Goal: Task Accomplishment & Management: Complete application form

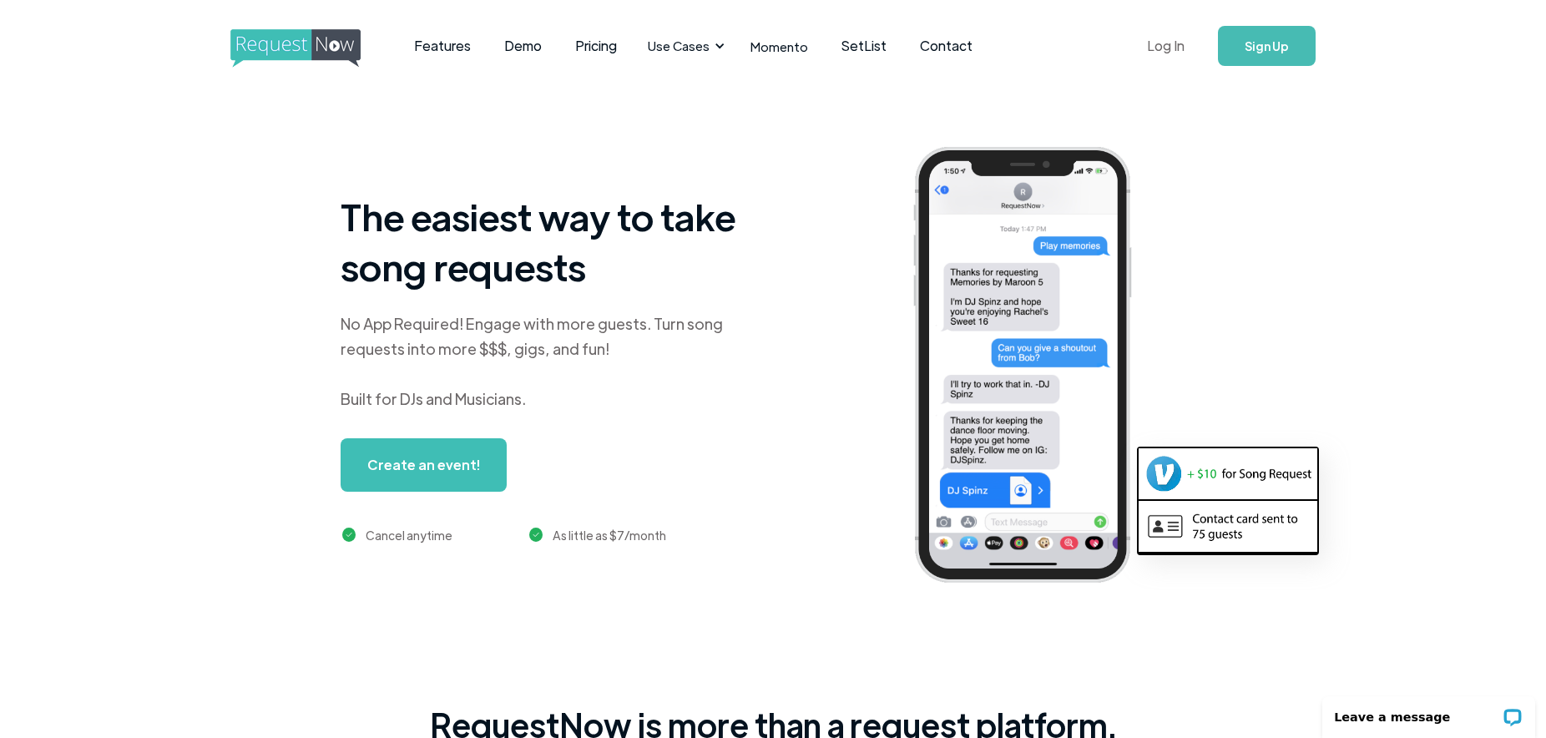
click at [1166, 38] on link "Log In" at bounding box center [1165, 46] width 71 height 58
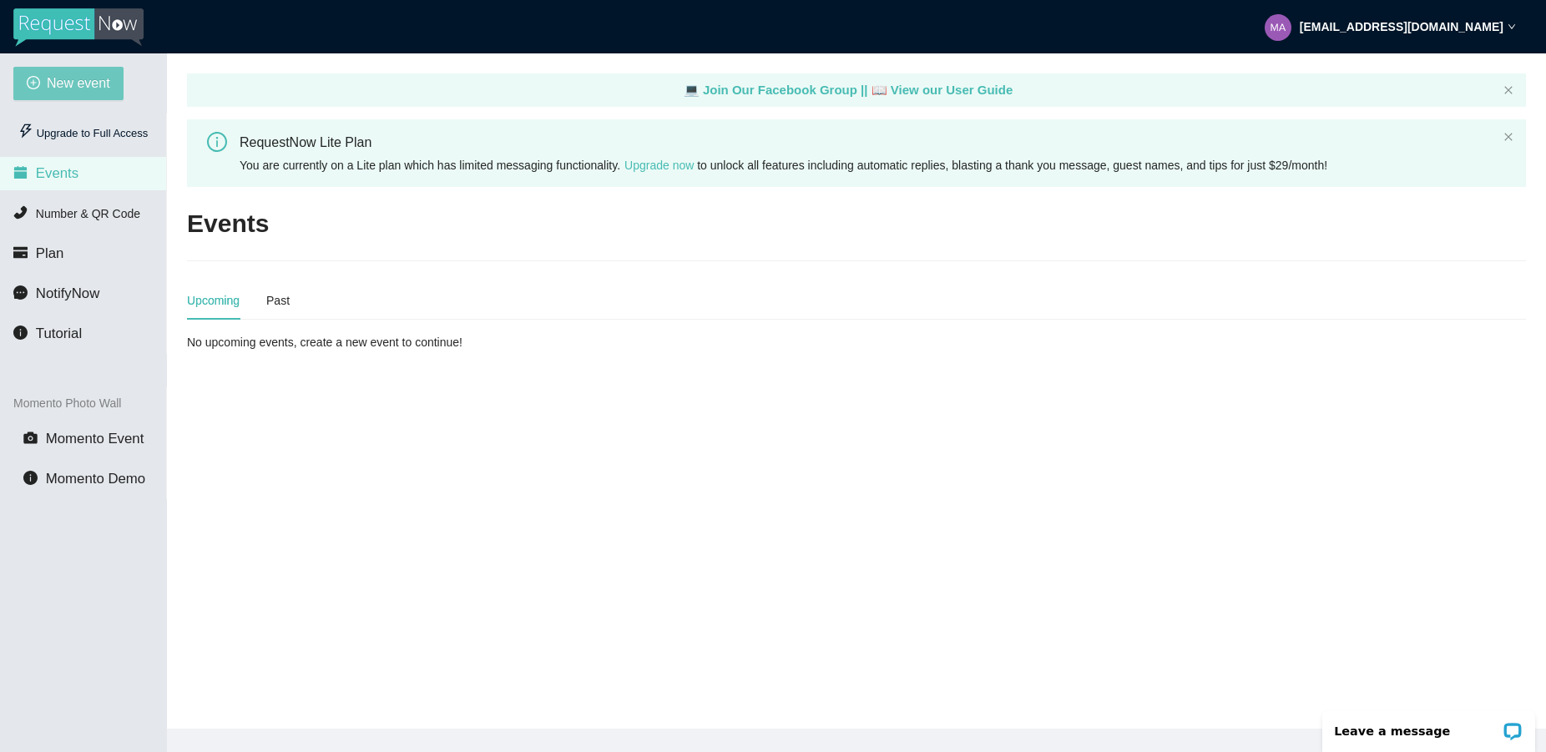
click at [80, 88] on span "New event" at bounding box center [78, 83] width 63 height 21
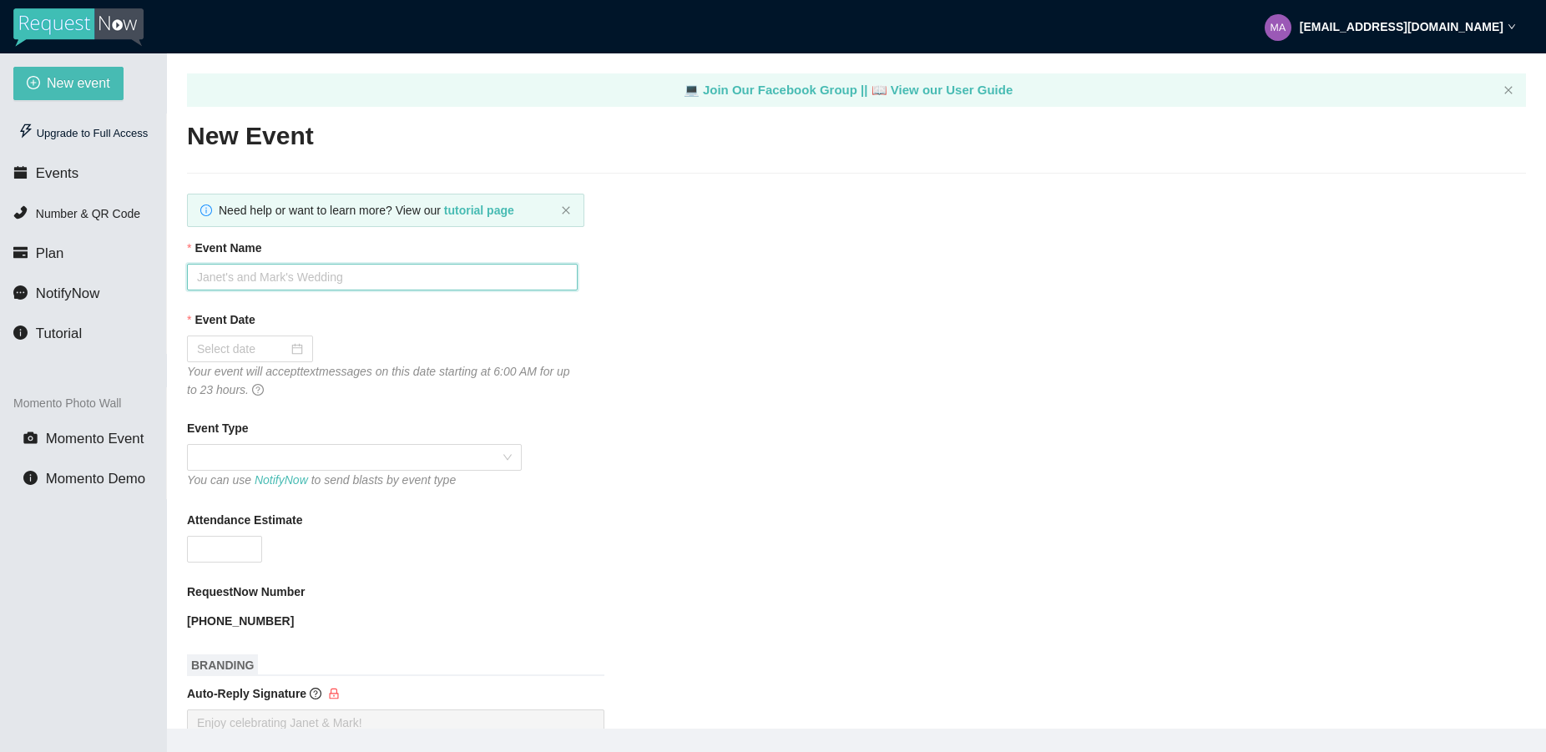
click at [260, 281] on input "Event Name" at bounding box center [382, 277] width 391 height 27
type input "[PERSON_NAME] RELEASE PARTY"
click at [283, 351] on div at bounding box center [250, 349] width 106 height 18
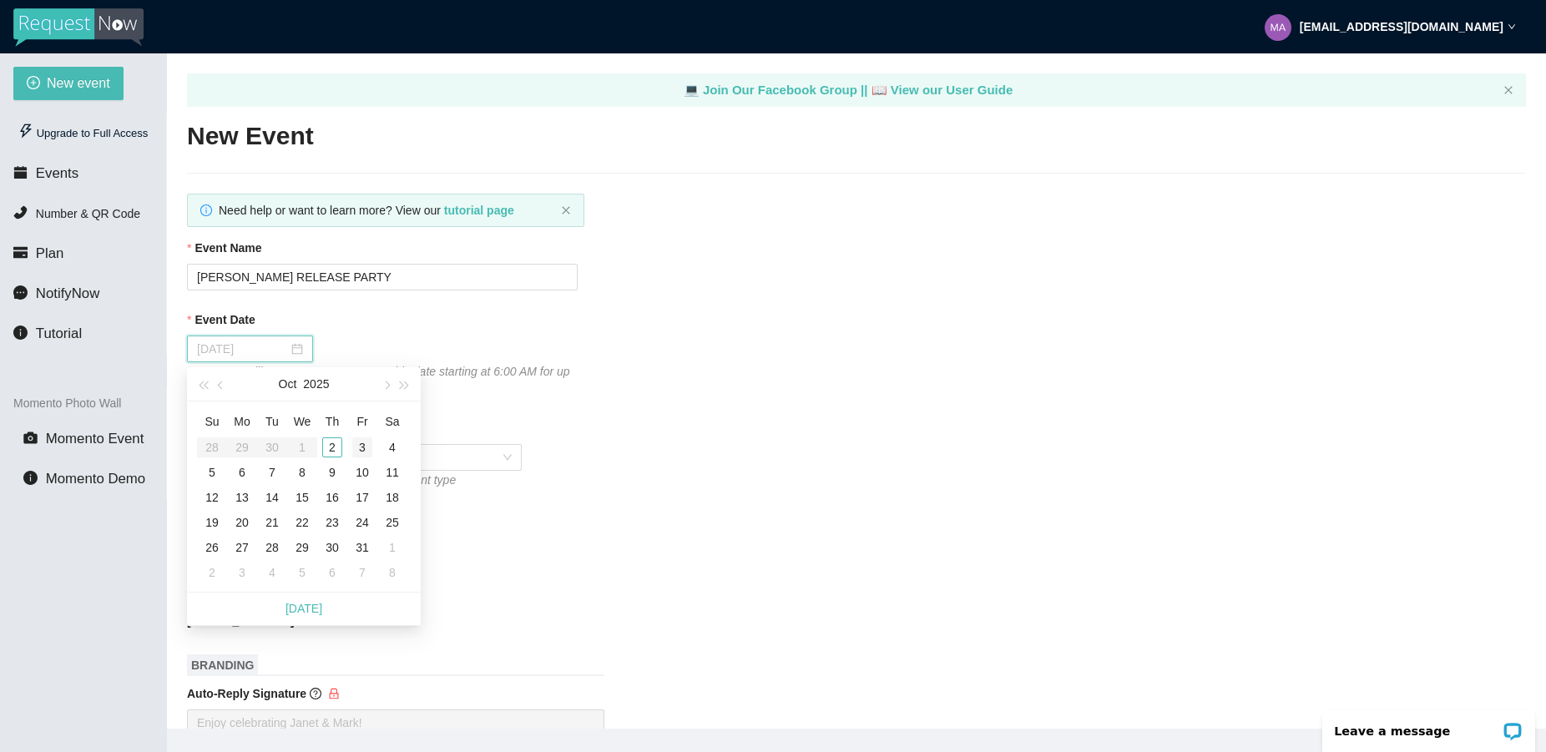
type input "[DATE]"
click at [366, 449] on div "3" at bounding box center [362, 447] width 20 height 20
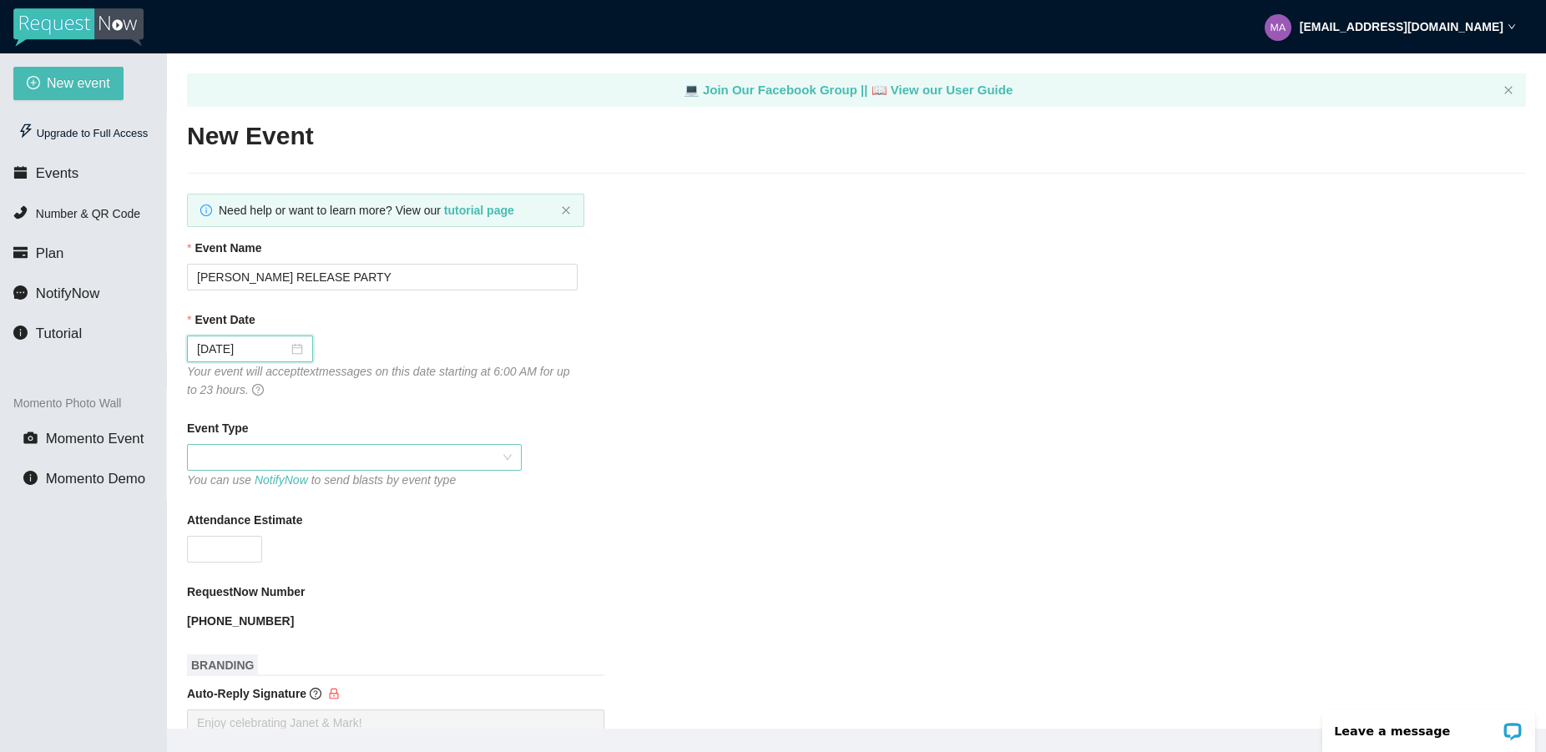
click at [337, 457] on span at bounding box center [354, 457] width 315 height 25
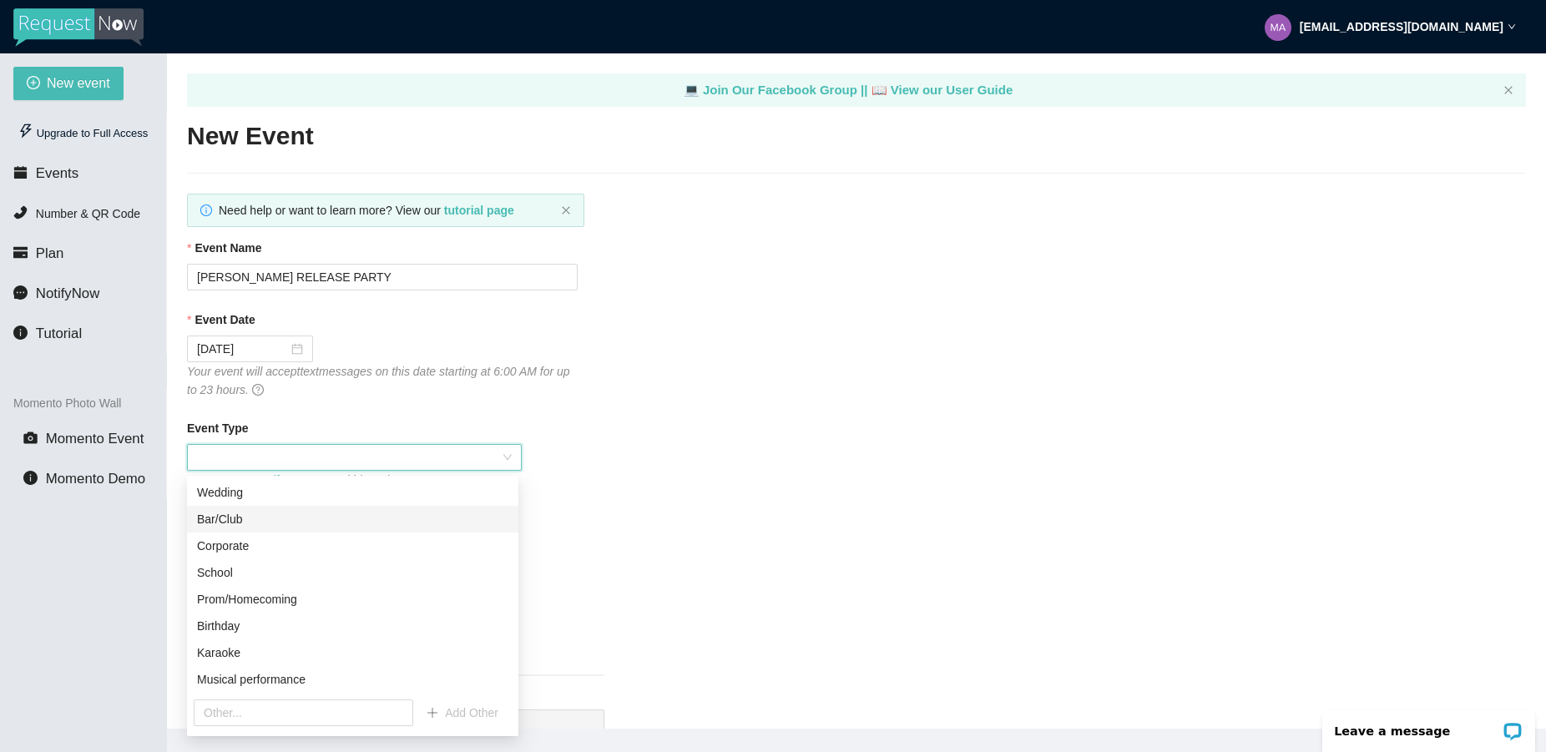
click at [380, 524] on div "Bar/Club" at bounding box center [352, 519] width 311 height 18
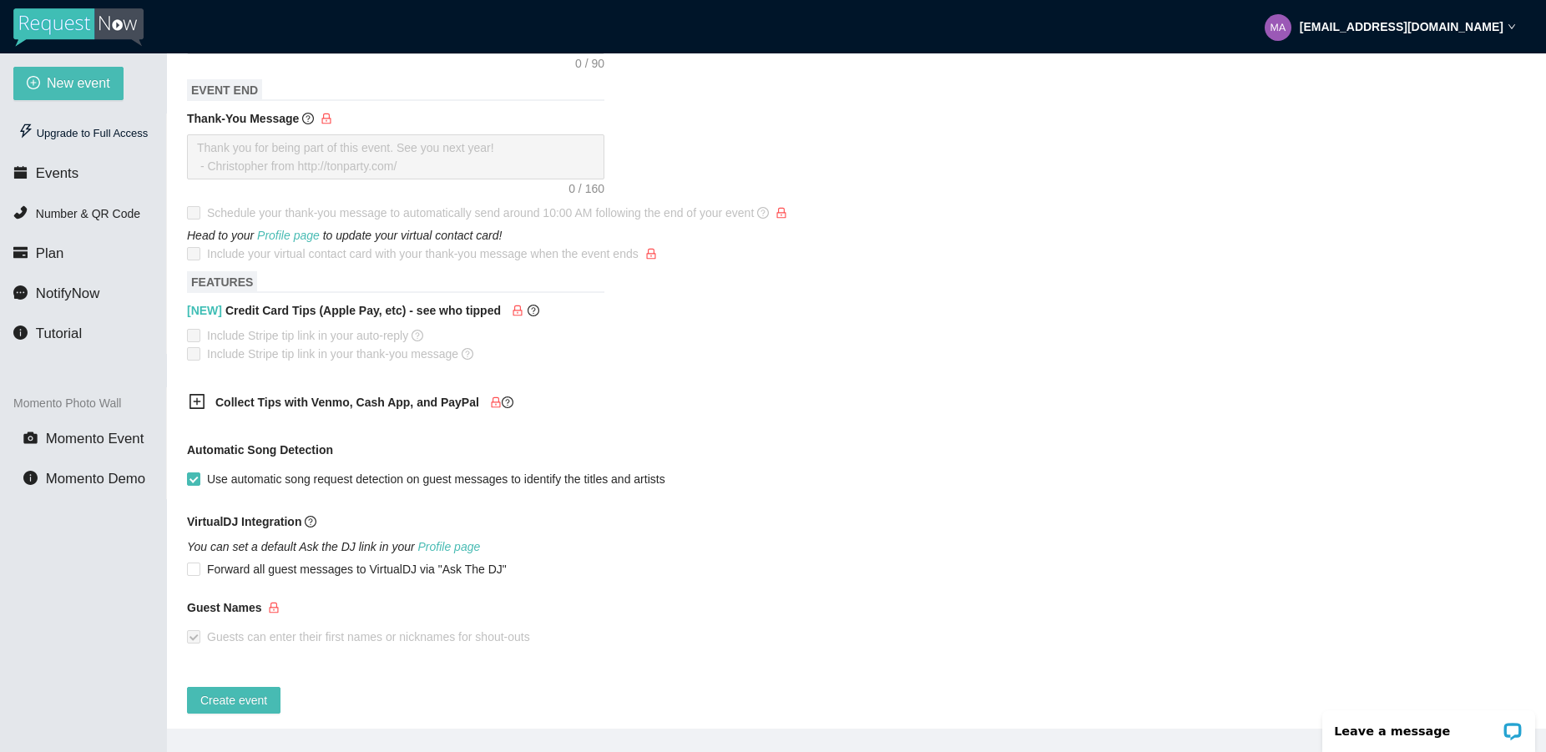
scroll to position [724, 0]
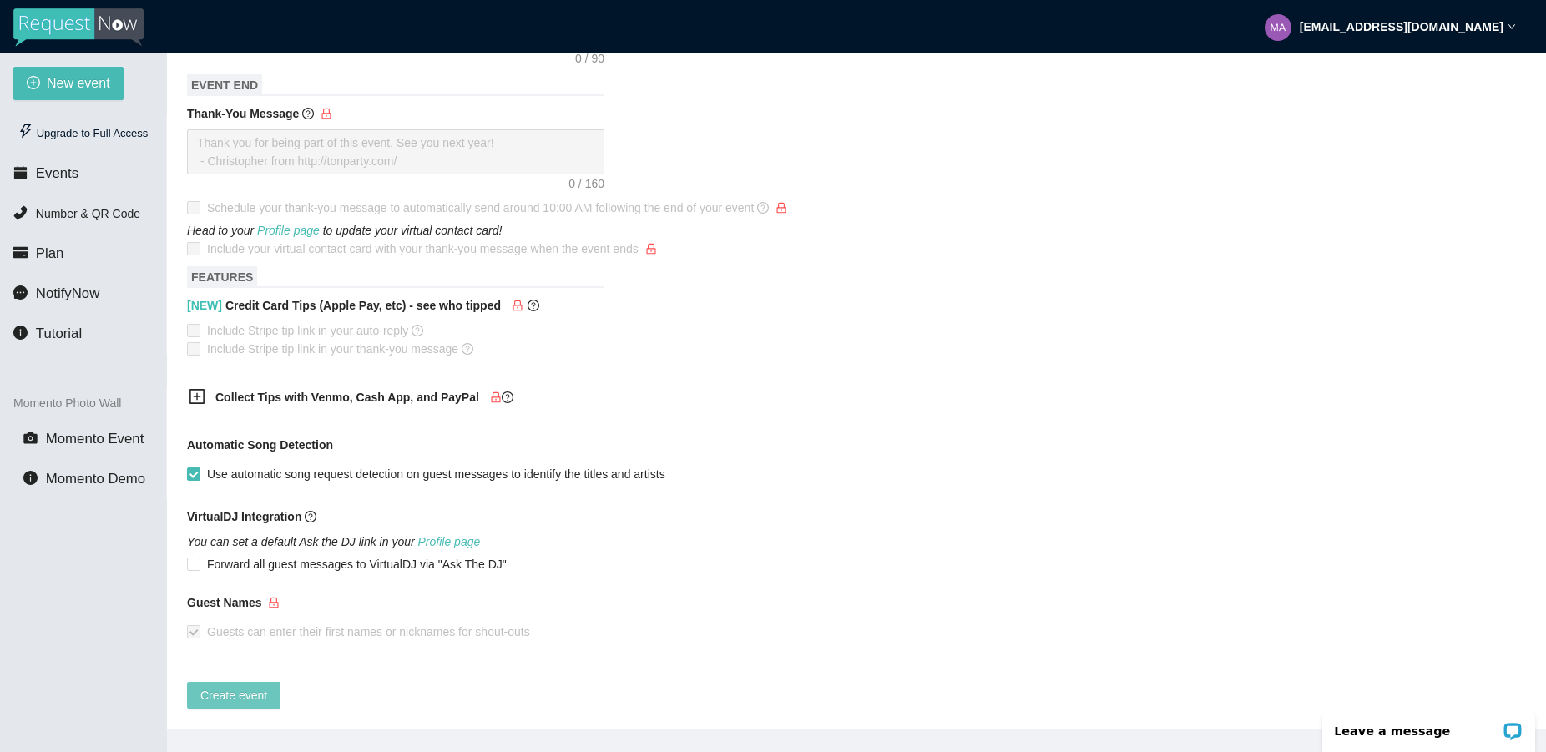
click at [235, 686] on span "Create event" at bounding box center [233, 695] width 67 height 18
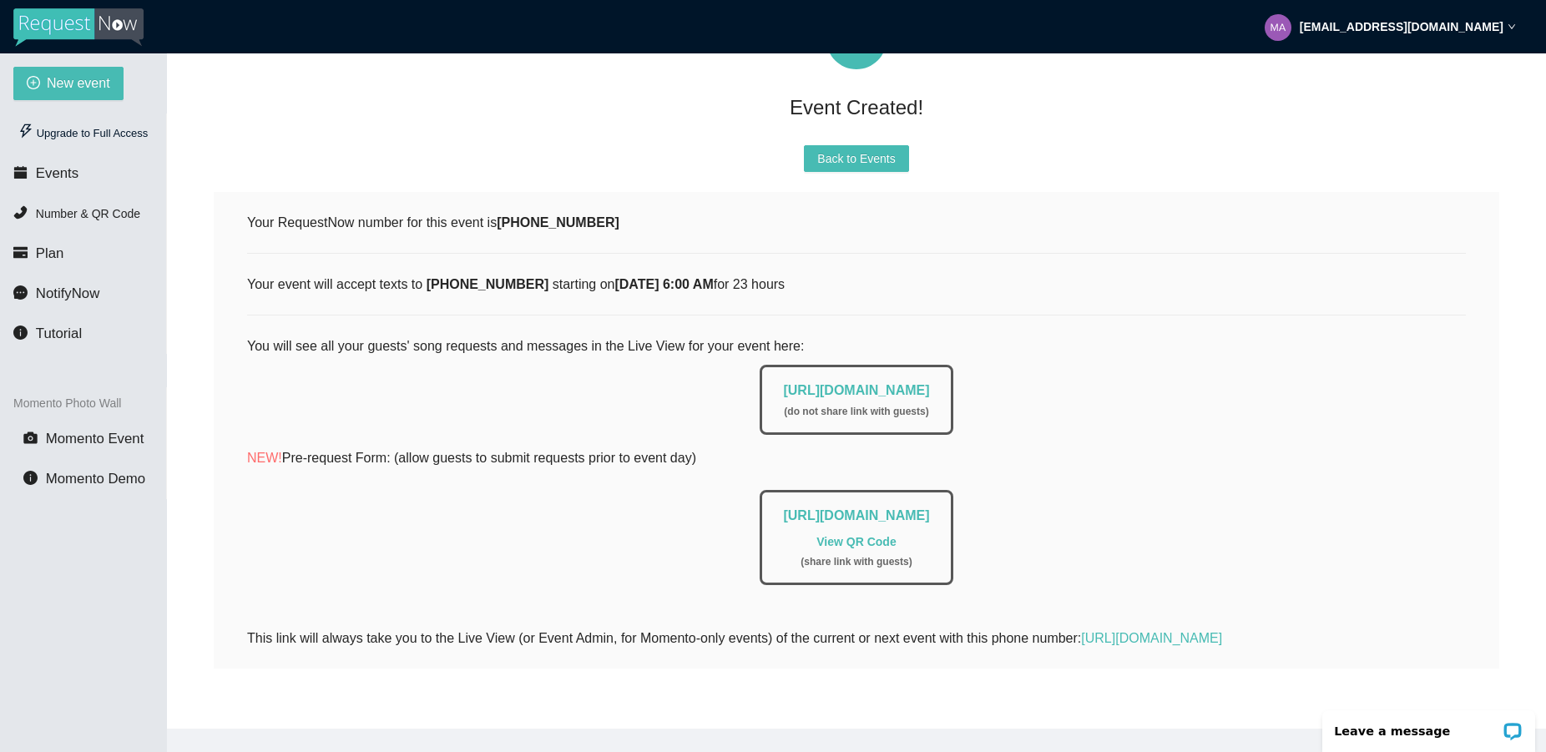
scroll to position [164, 0]
click at [55, 171] on span "Events" at bounding box center [57, 173] width 43 height 16
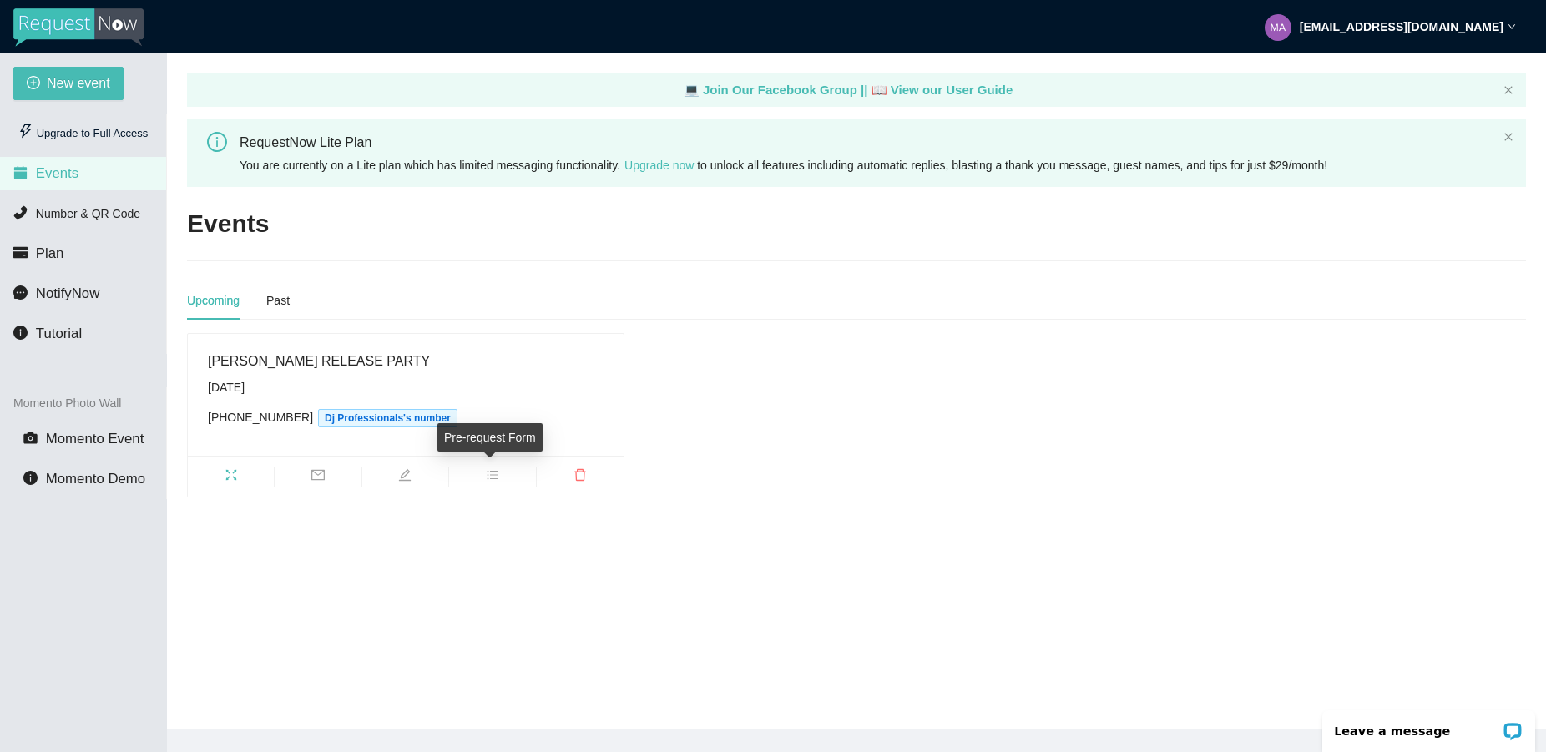
click at [486, 473] on icon "bars" at bounding box center [492, 474] width 13 height 13
click at [65, 82] on span "New event" at bounding box center [78, 83] width 63 height 21
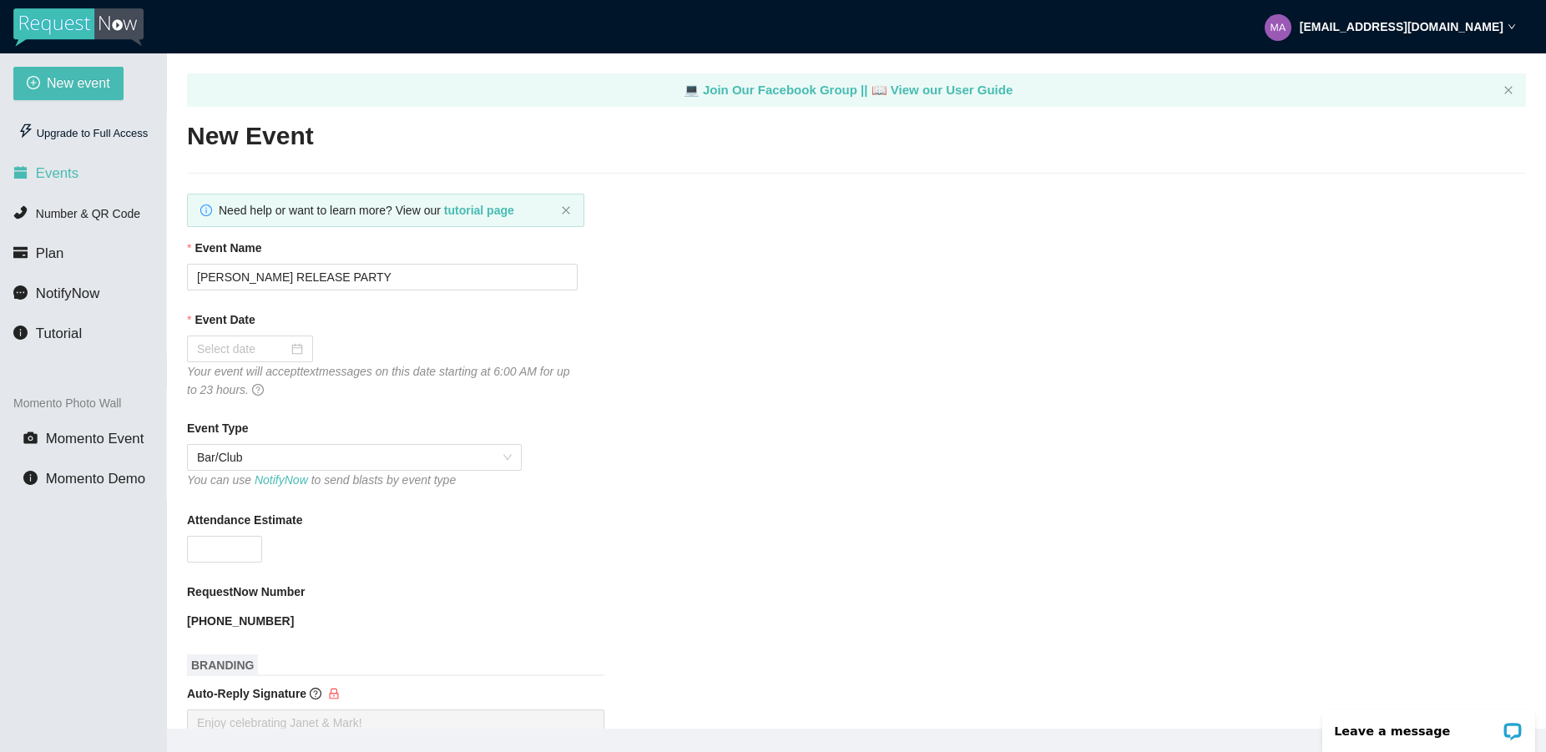
click at [73, 176] on span "Events" at bounding box center [57, 173] width 43 height 16
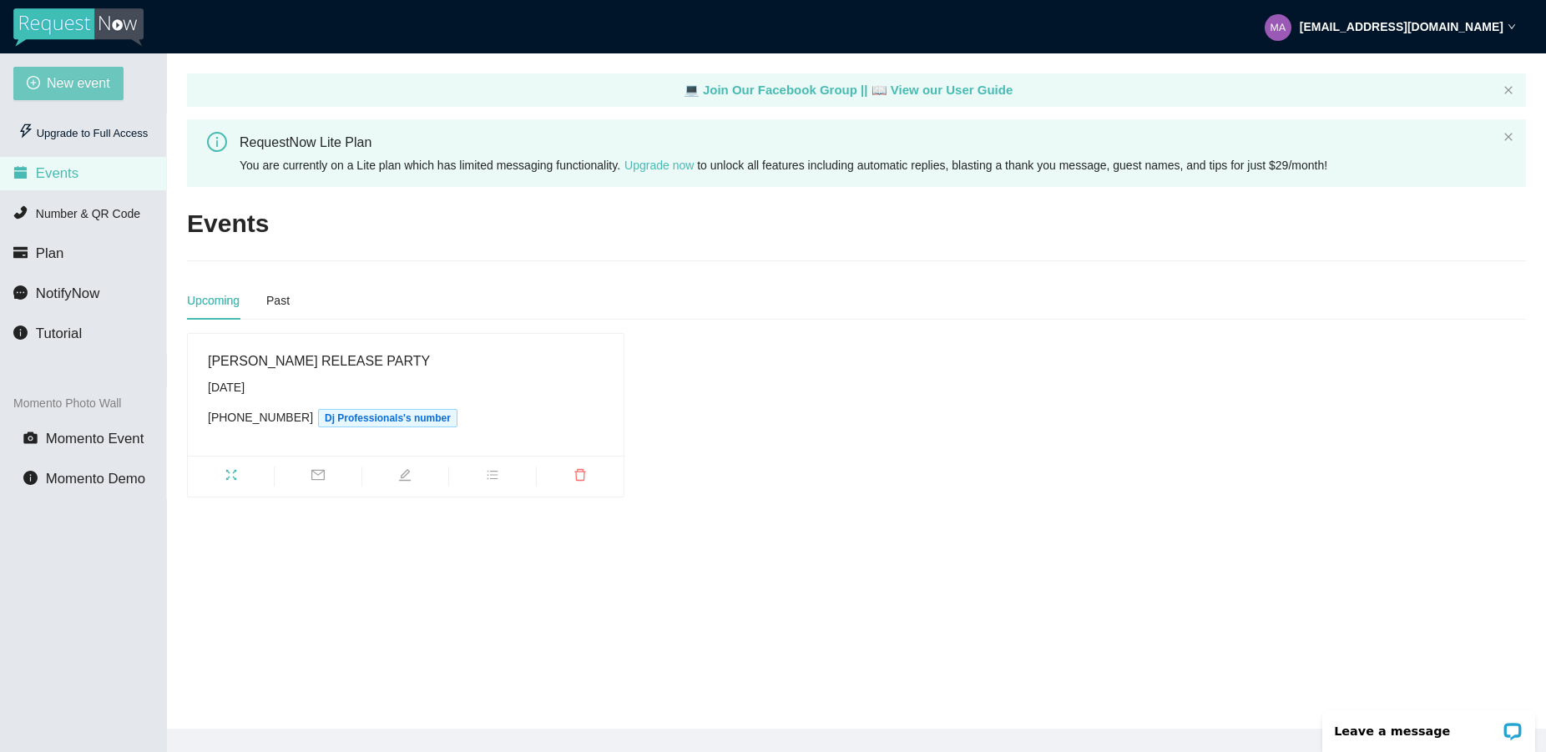
click at [73, 83] on span "New event" at bounding box center [78, 83] width 63 height 21
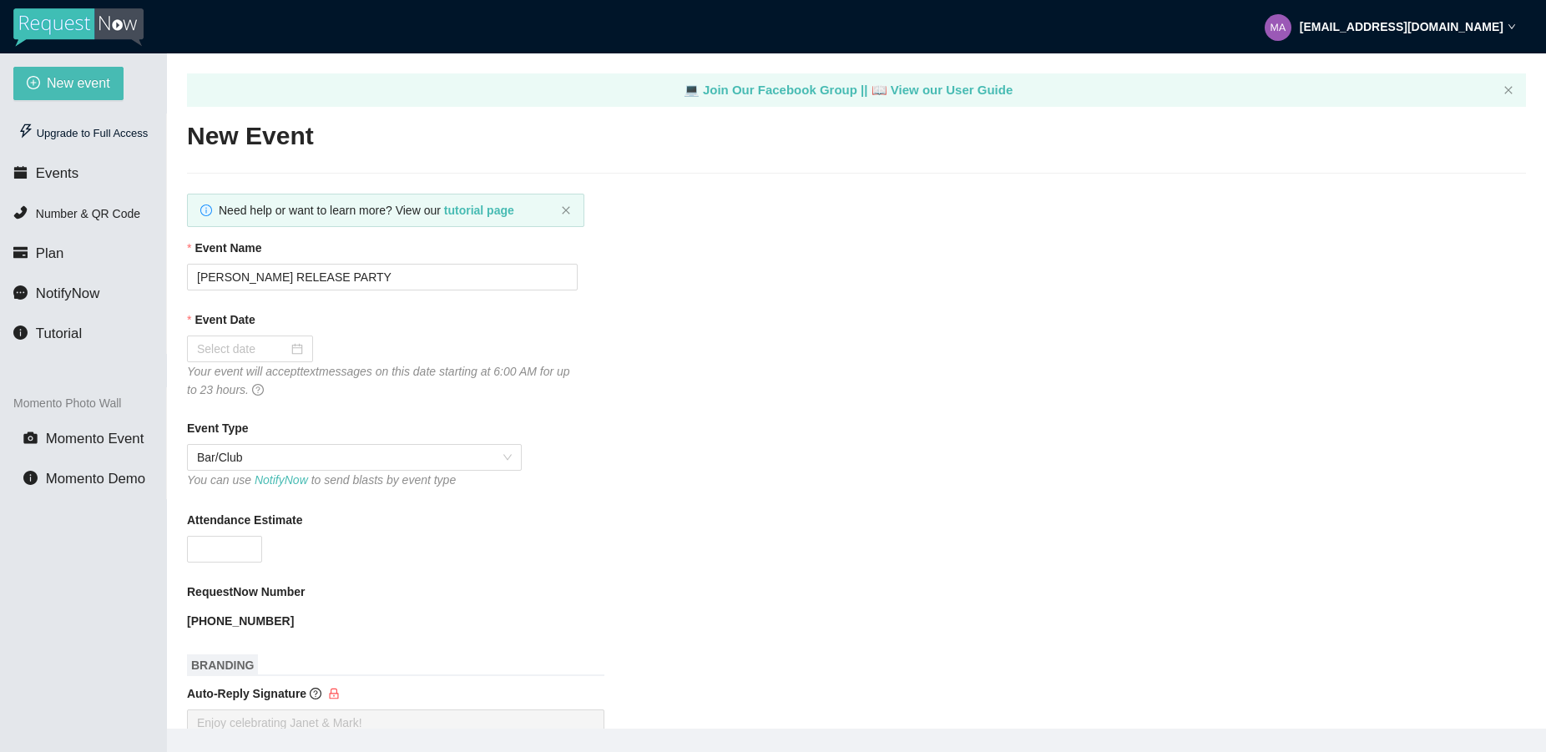
type textarea "[URL][DOMAIN_NAME]"
click at [387, 275] on input "[PERSON_NAME] RELEASE PARTY" at bounding box center [382, 277] width 391 height 27
type input "T"
type input "[PERSON_NAME] and [PERSON_NAME] Wedding"
click at [283, 357] on div at bounding box center [250, 349] width 106 height 18
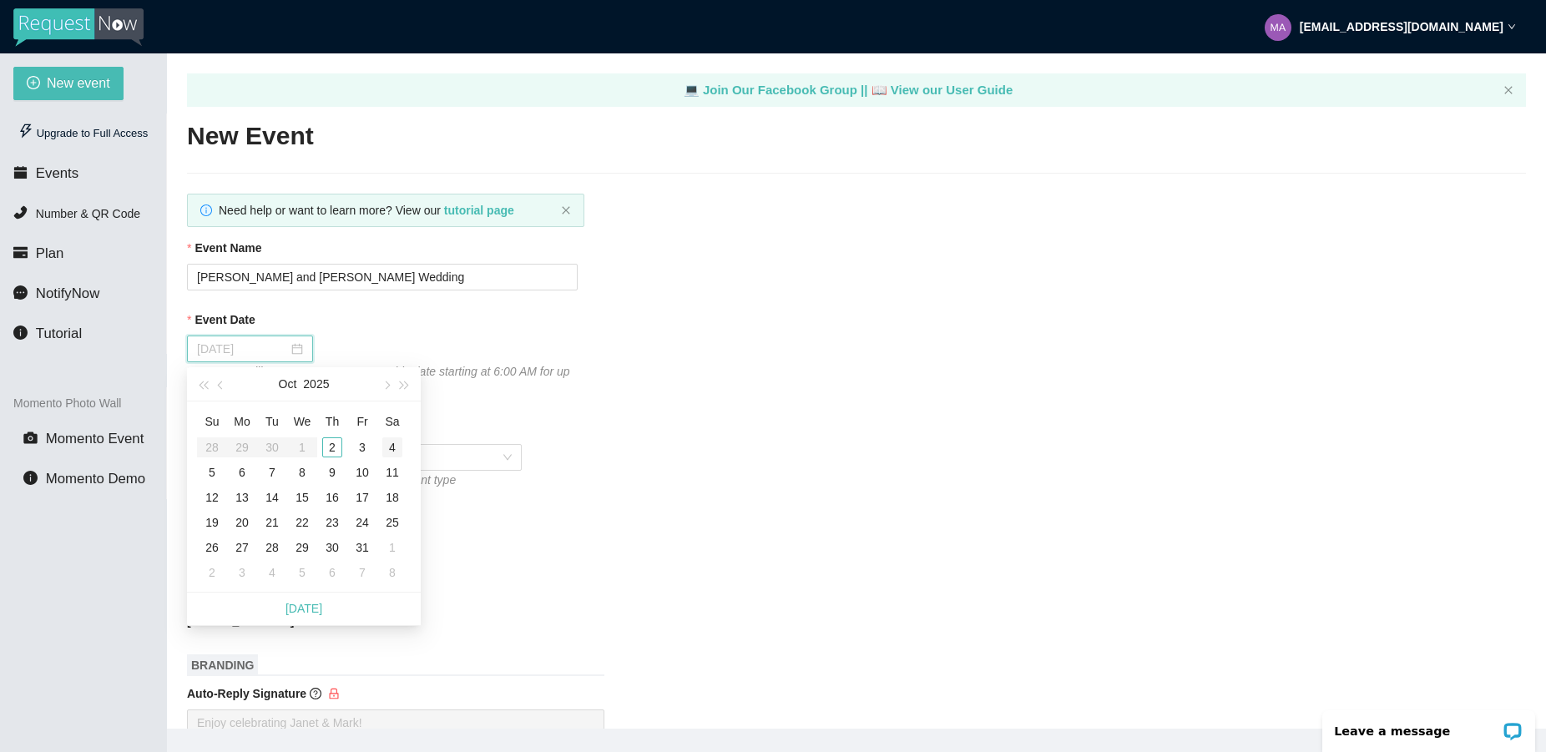
type input "[DATE]"
click at [391, 443] on div "4" at bounding box center [392, 447] width 20 height 20
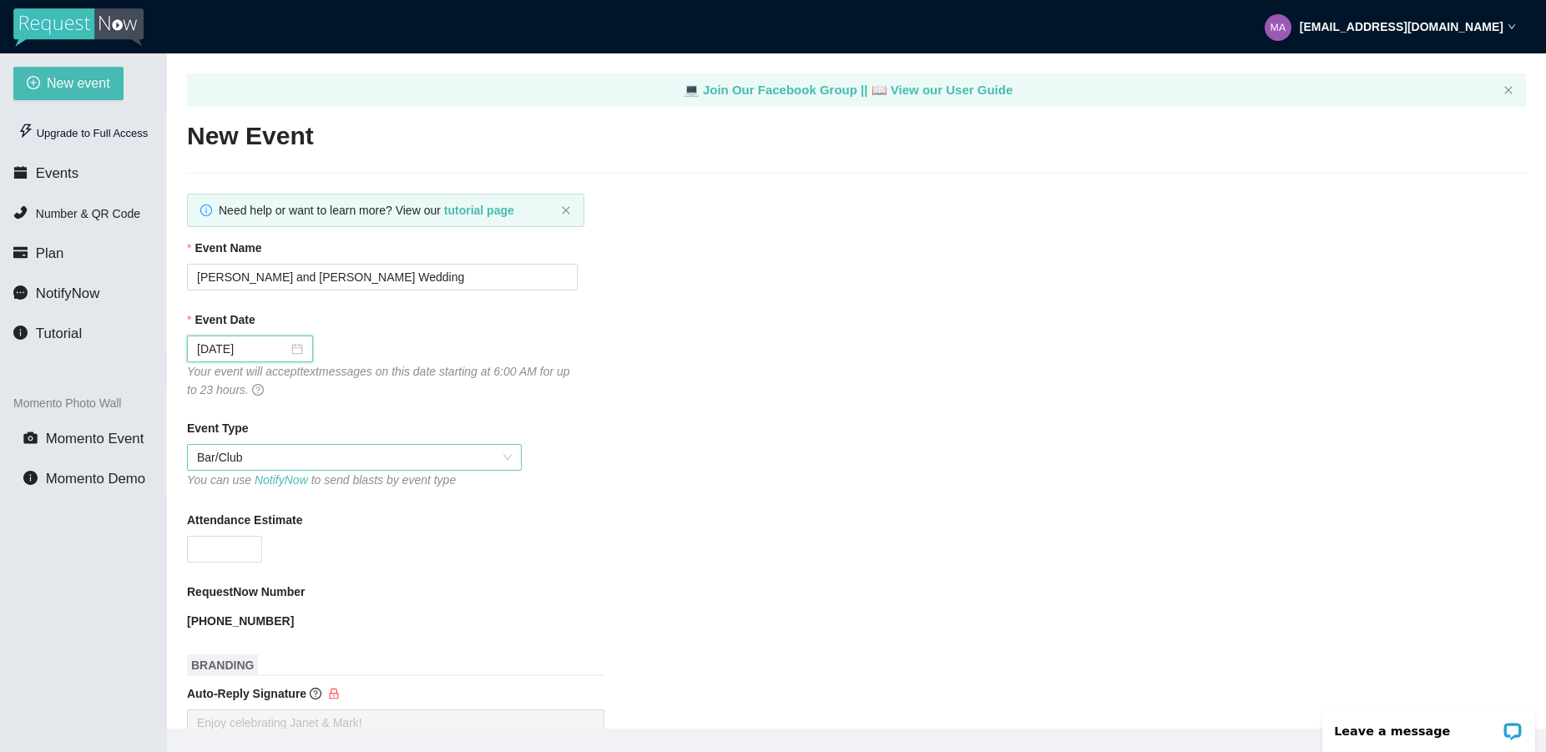
click at [384, 463] on span "Bar/Club" at bounding box center [354, 457] width 315 height 25
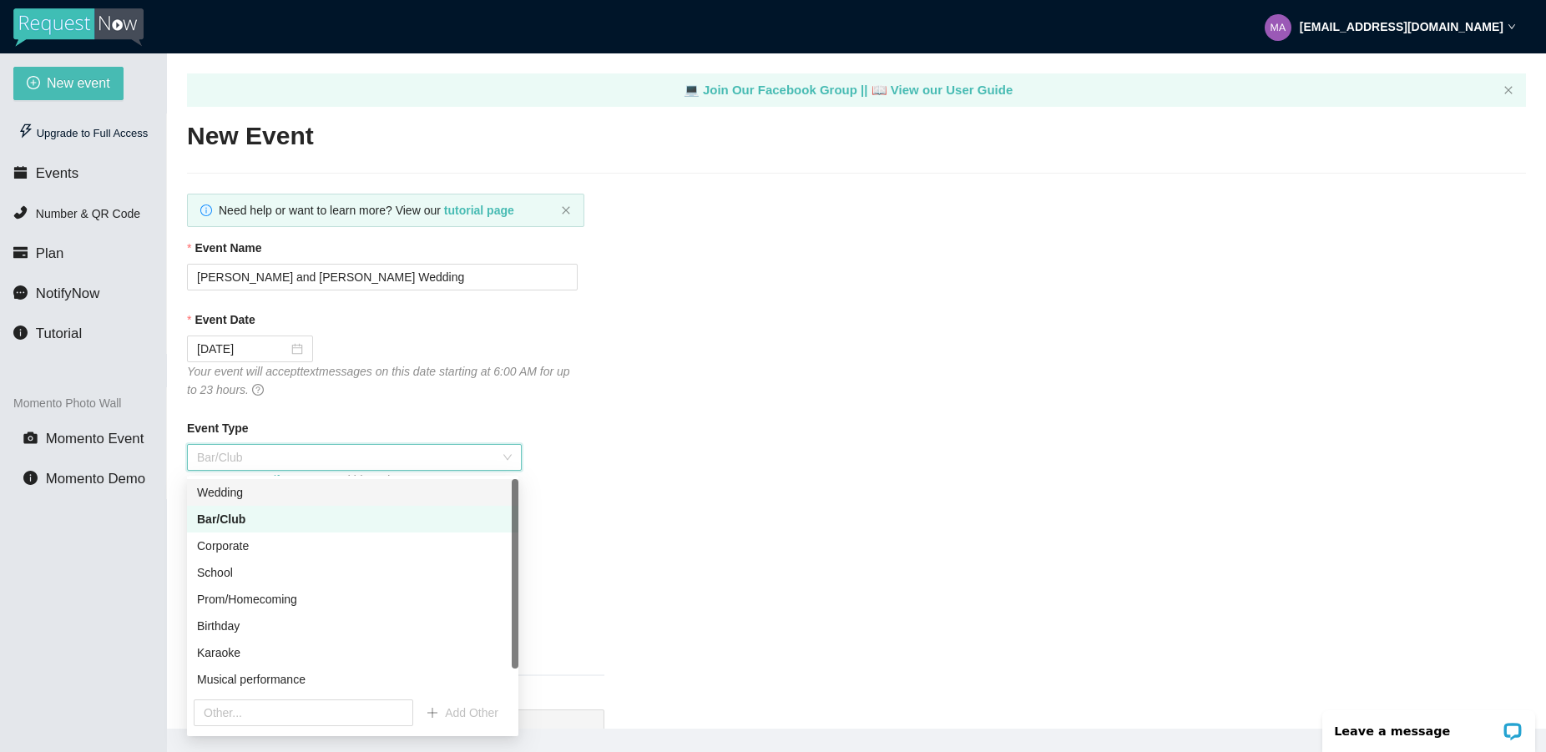
click at [338, 489] on div "Wedding" at bounding box center [352, 492] width 311 height 18
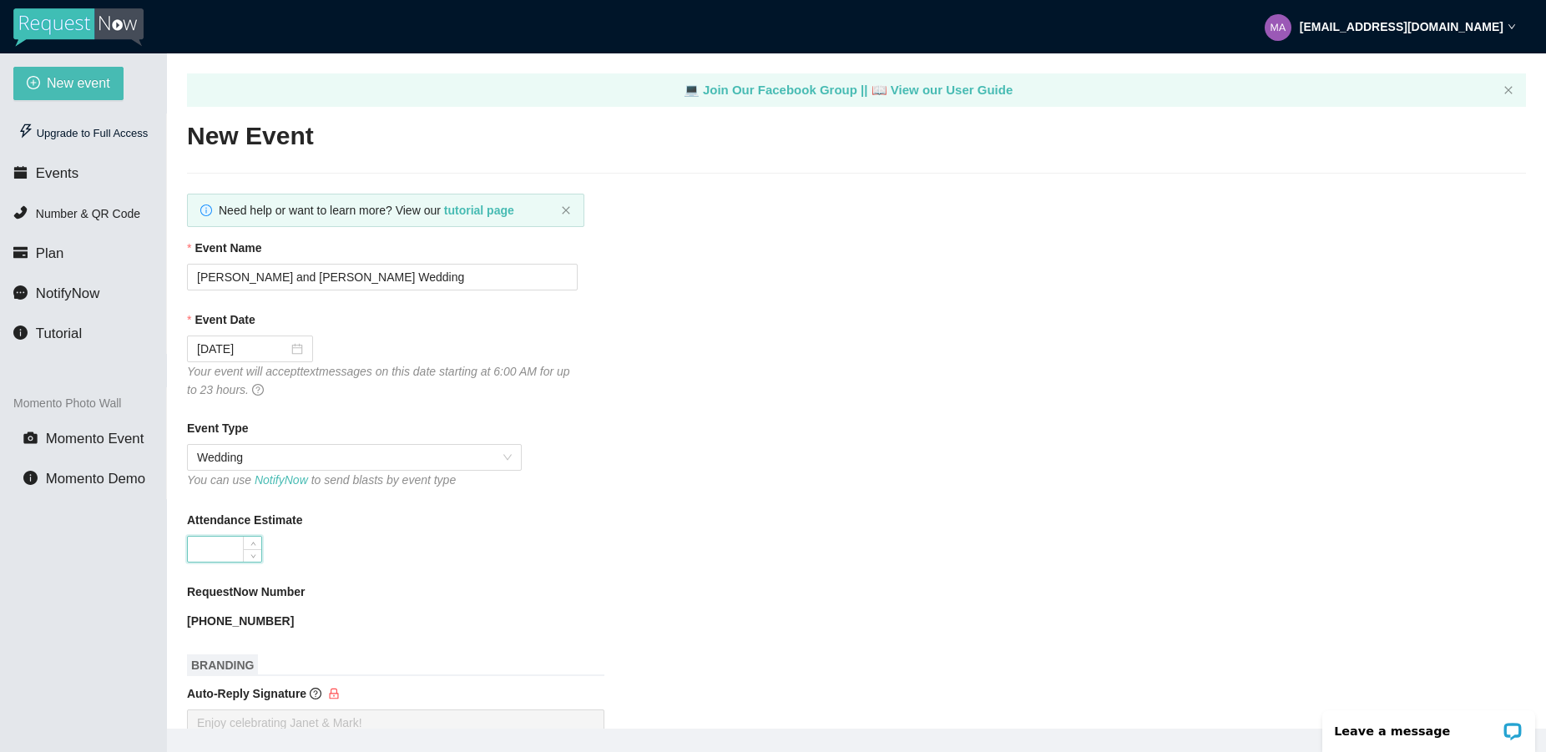
click at [217, 554] on input "Attendance Estimate" at bounding box center [224, 549] width 73 height 25
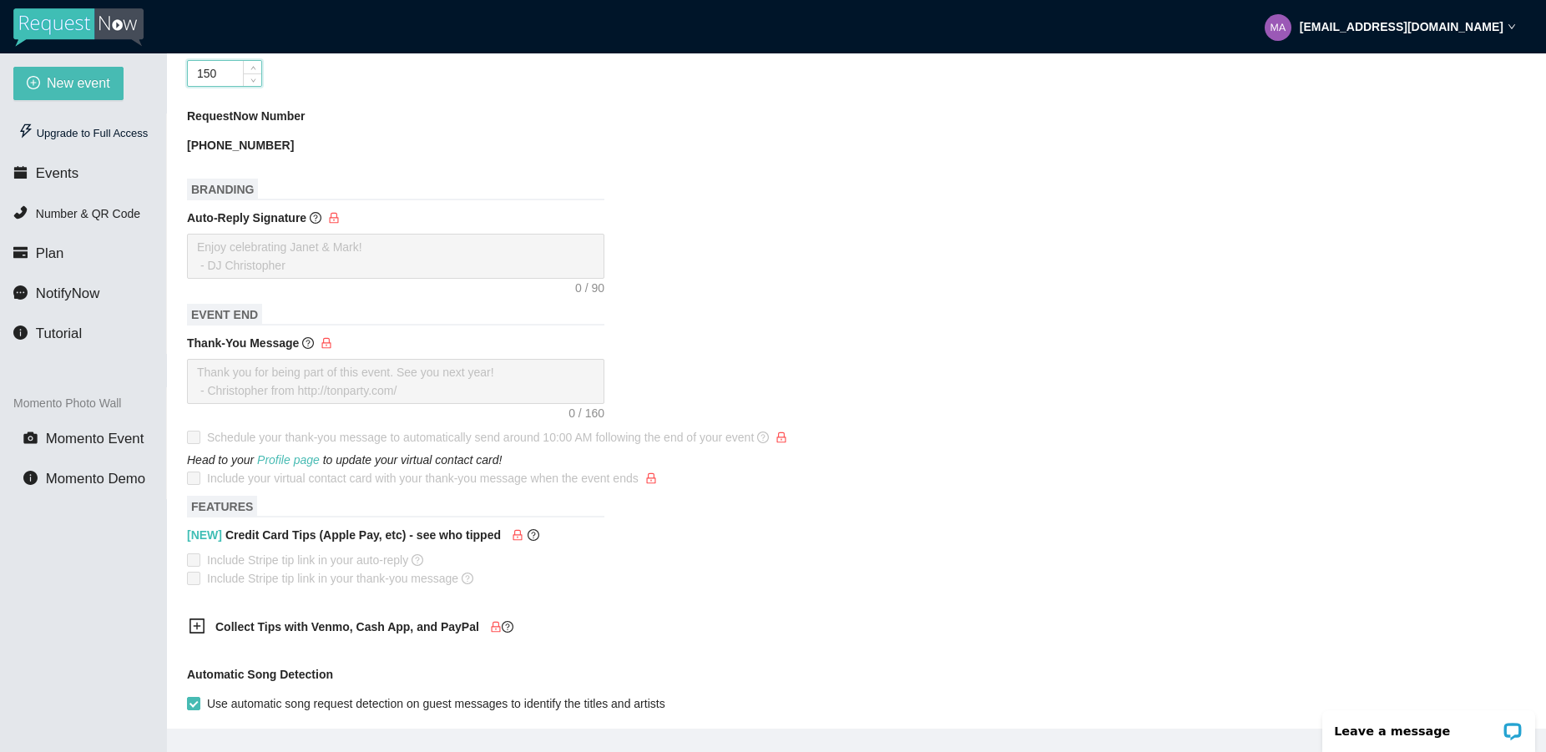
scroll to position [724, 0]
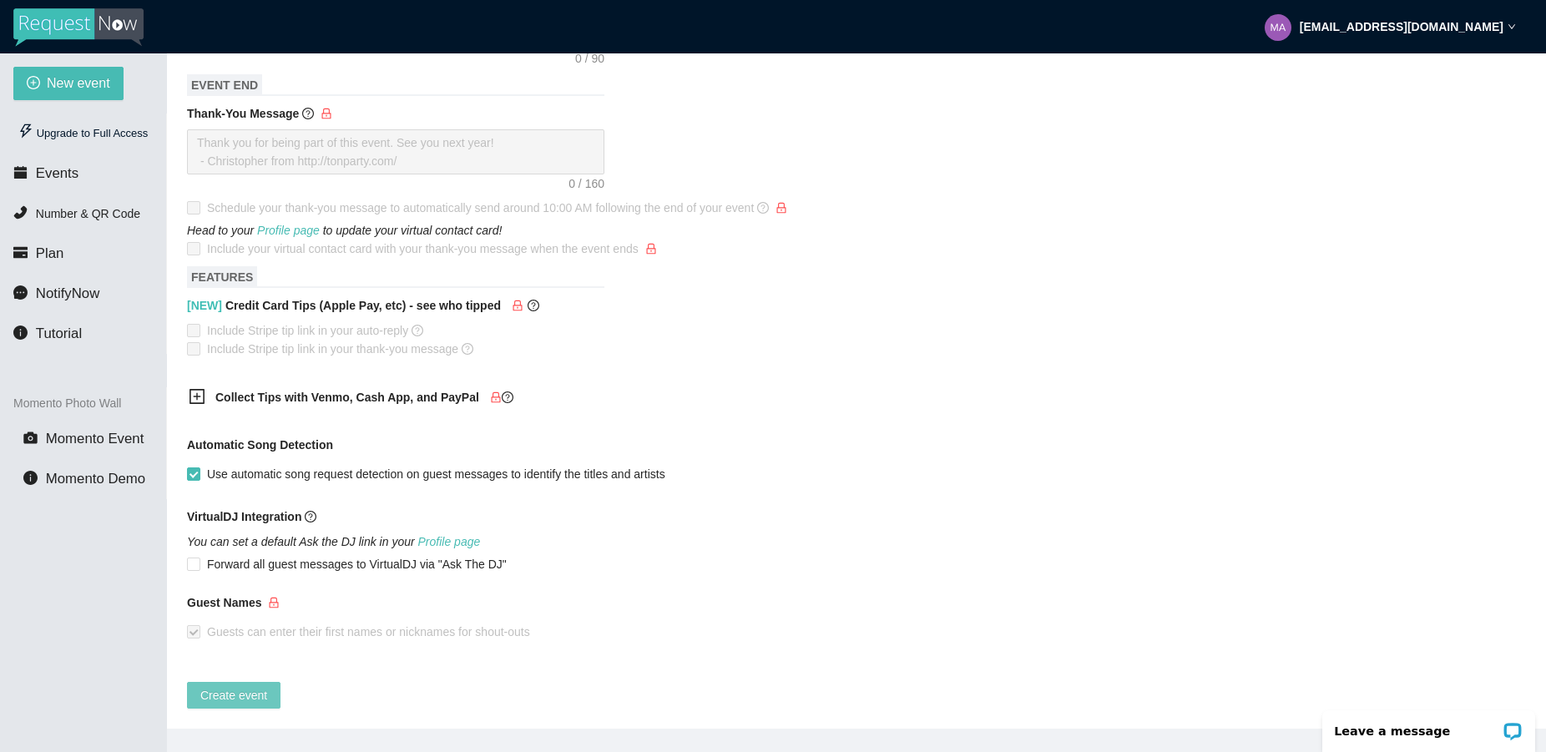
type input "150"
click at [227, 686] on span "Create event" at bounding box center [233, 695] width 67 height 18
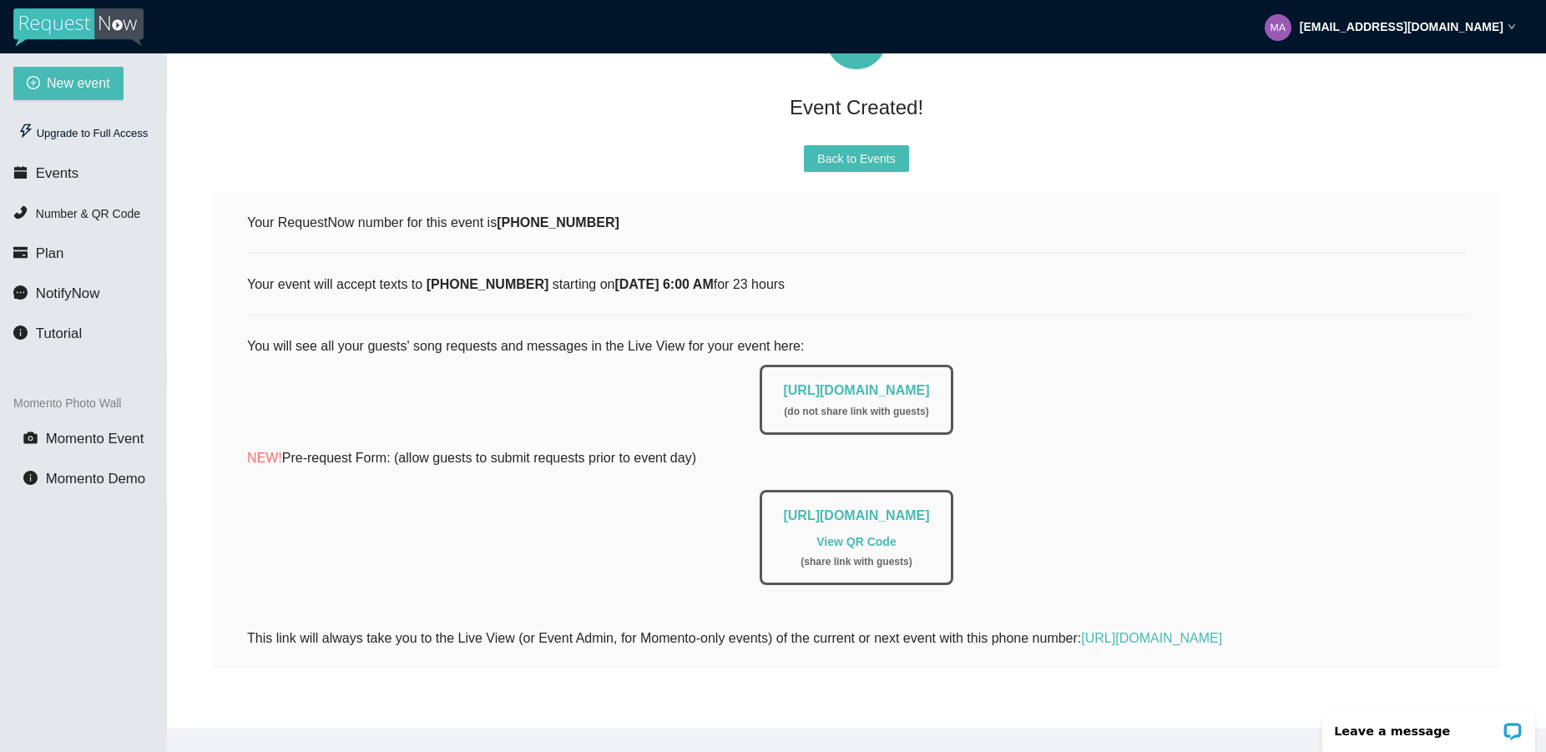
scroll to position [164, 0]
click at [54, 173] on span "Events" at bounding box center [57, 173] width 43 height 16
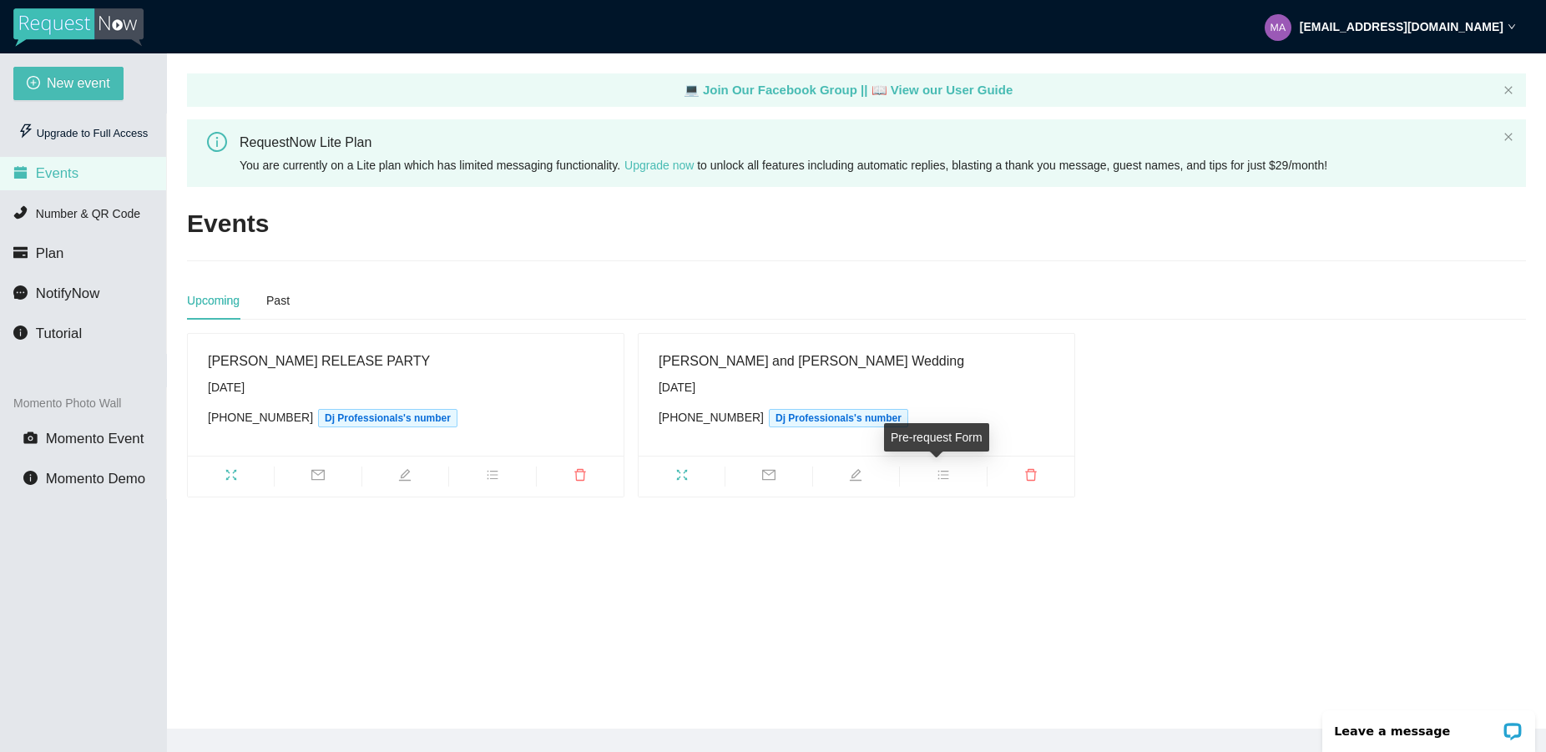
click at [937, 470] on icon "bars" at bounding box center [943, 474] width 13 height 13
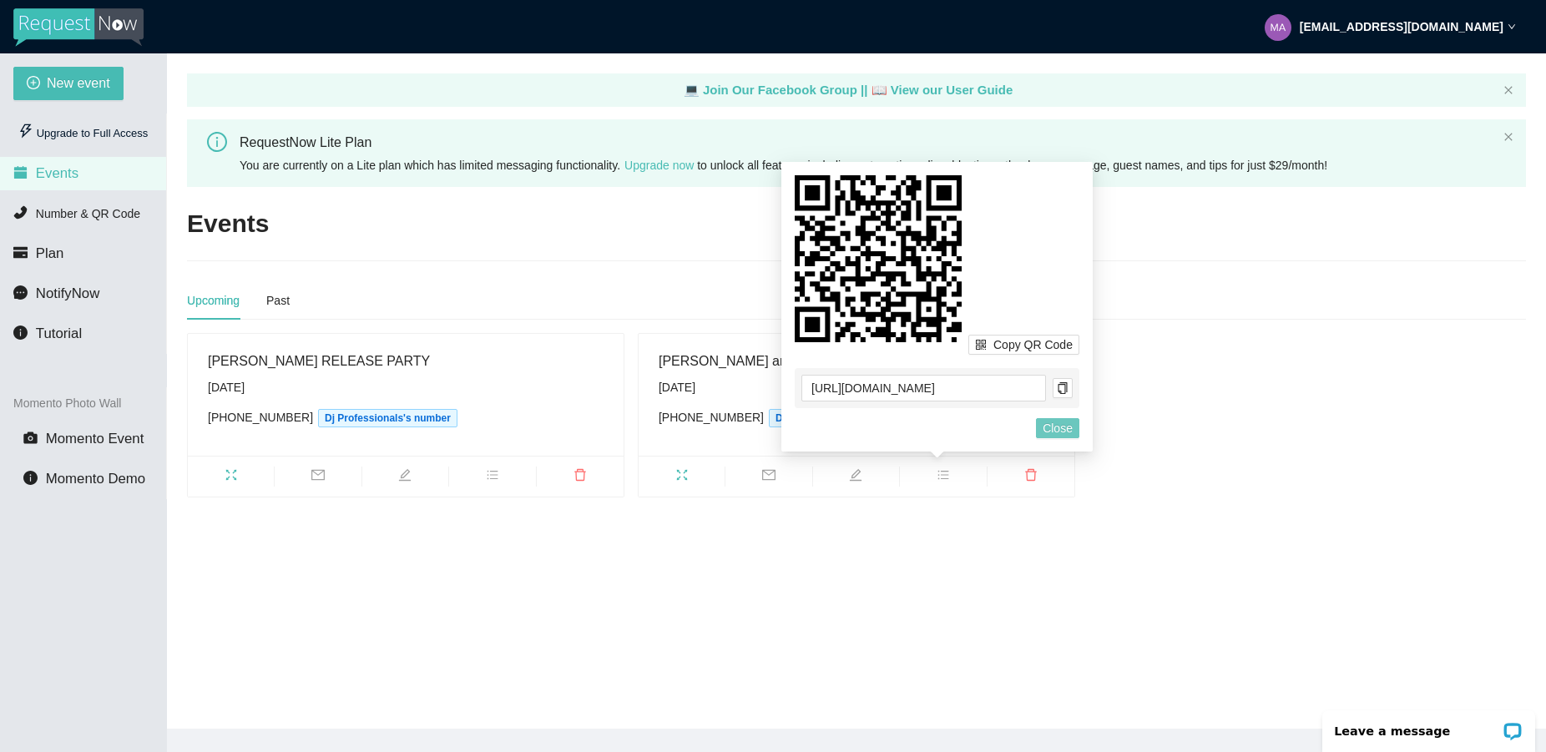
click at [1054, 426] on span "Close" at bounding box center [1058, 428] width 30 height 18
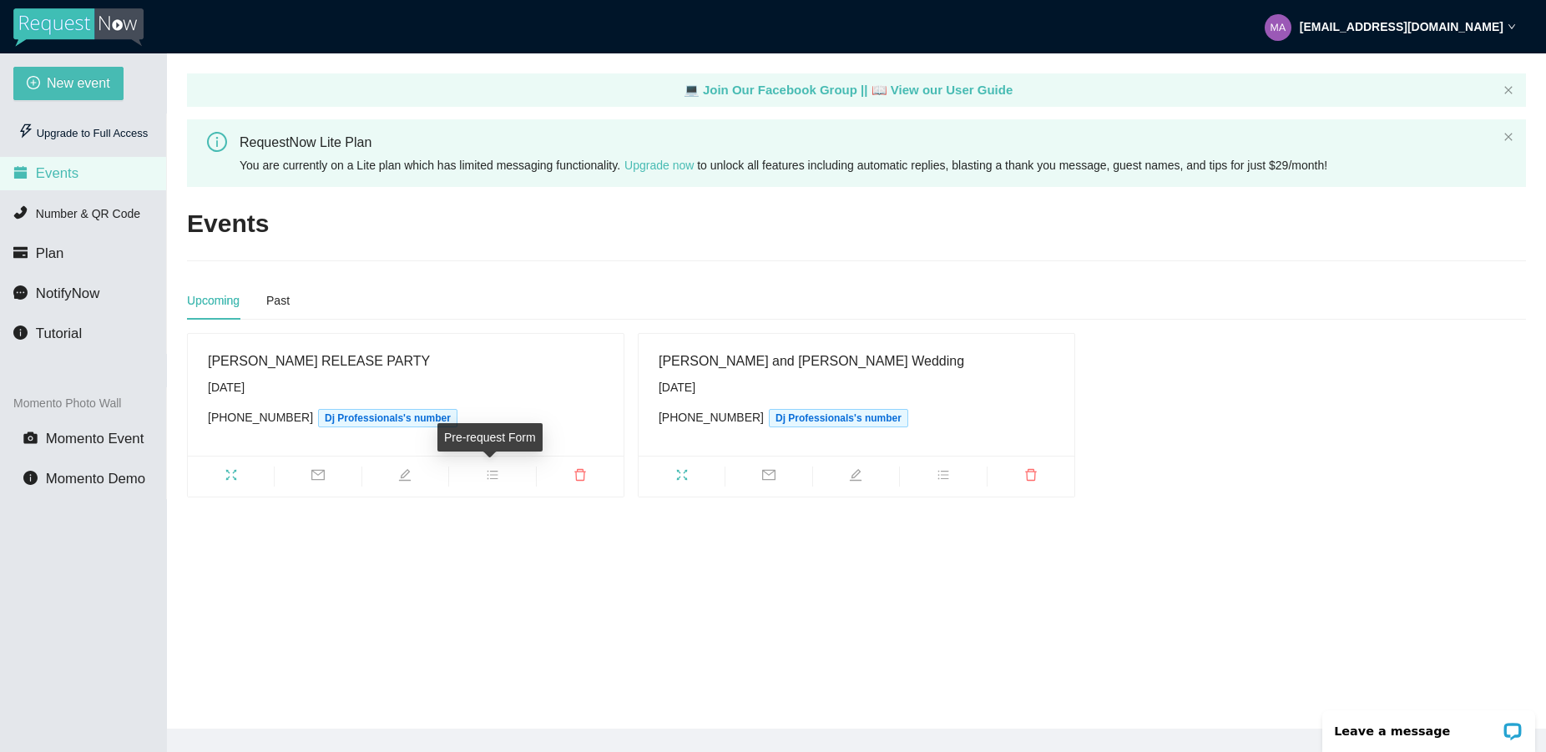
click at [492, 475] on icon "bars" at bounding box center [492, 475] width 11 height 9
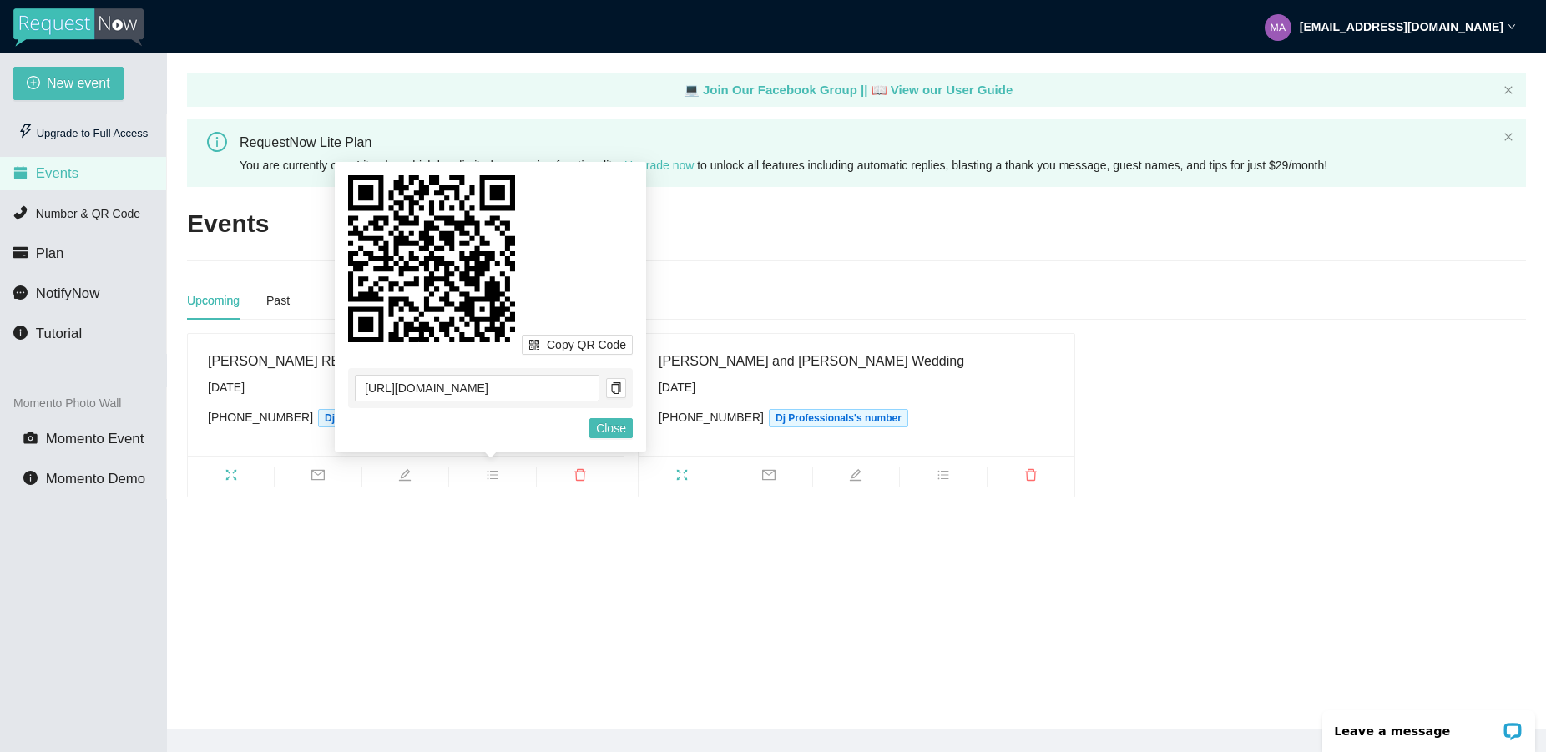
click at [380, 513] on main "💻 Join Our Facebook Group || 📖 View our User Guide RequestNow Lite Plan You are…" at bounding box center [856, 390] width 1379 height 675
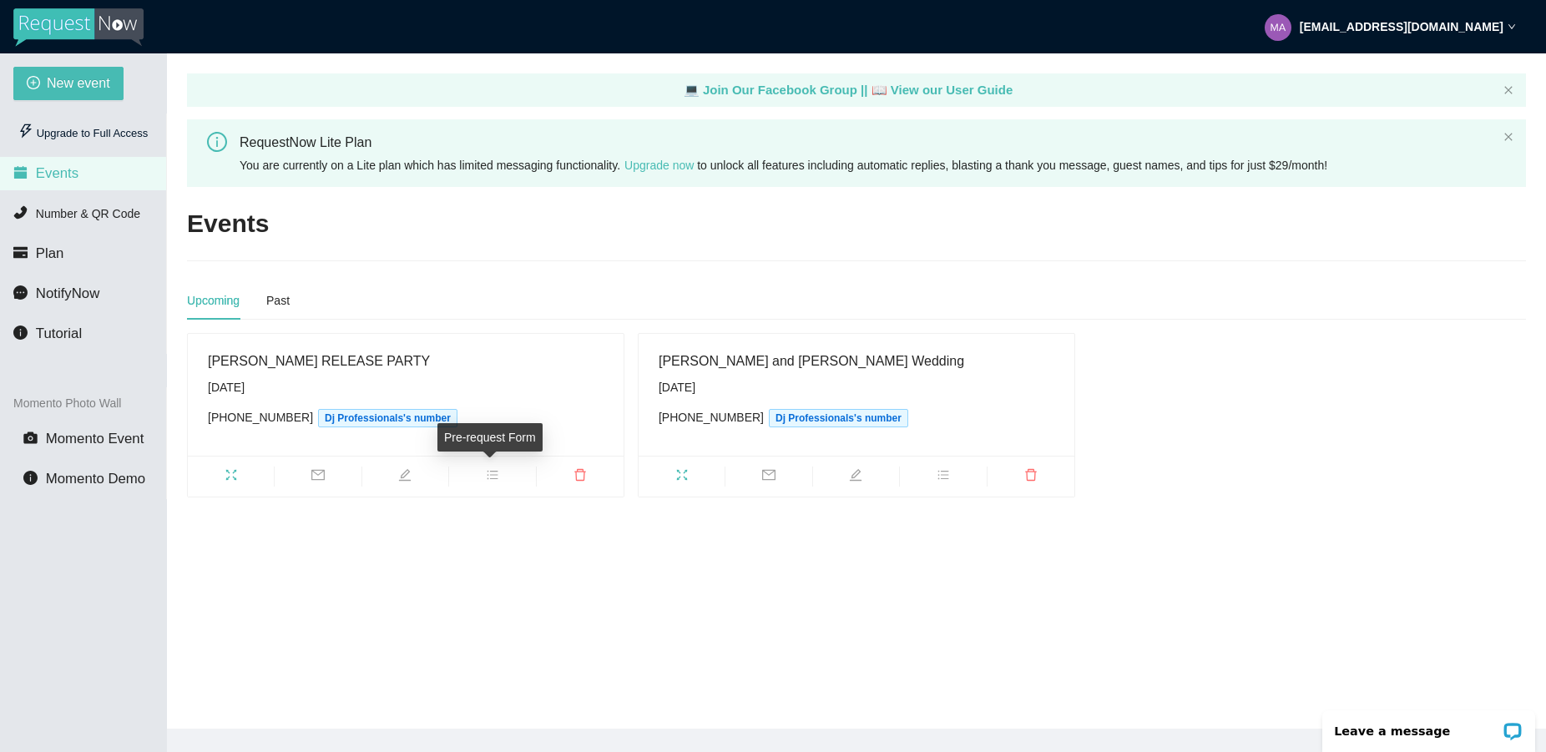
click at [488, 473] on icon "bars" at bounding box center [492, 474] width 13 height 13
